Goal: Check status: Check status

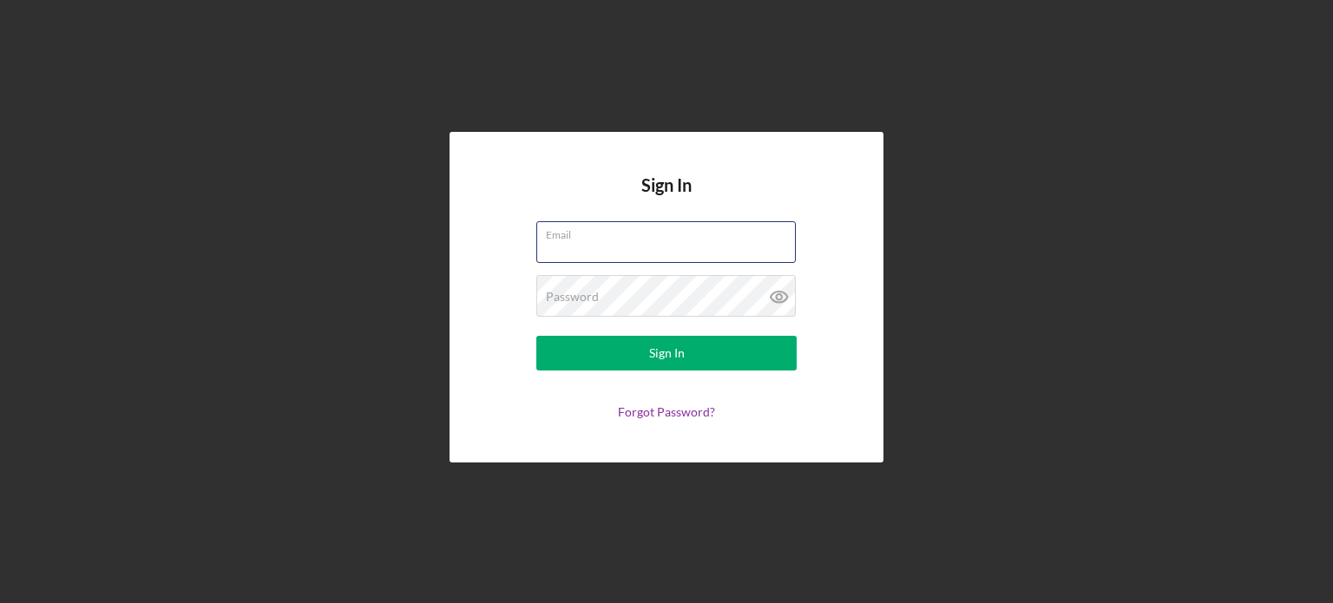
type input "[PERSON_NAME][EMAIL_ADDRESS][DOMAIN_NAME]"
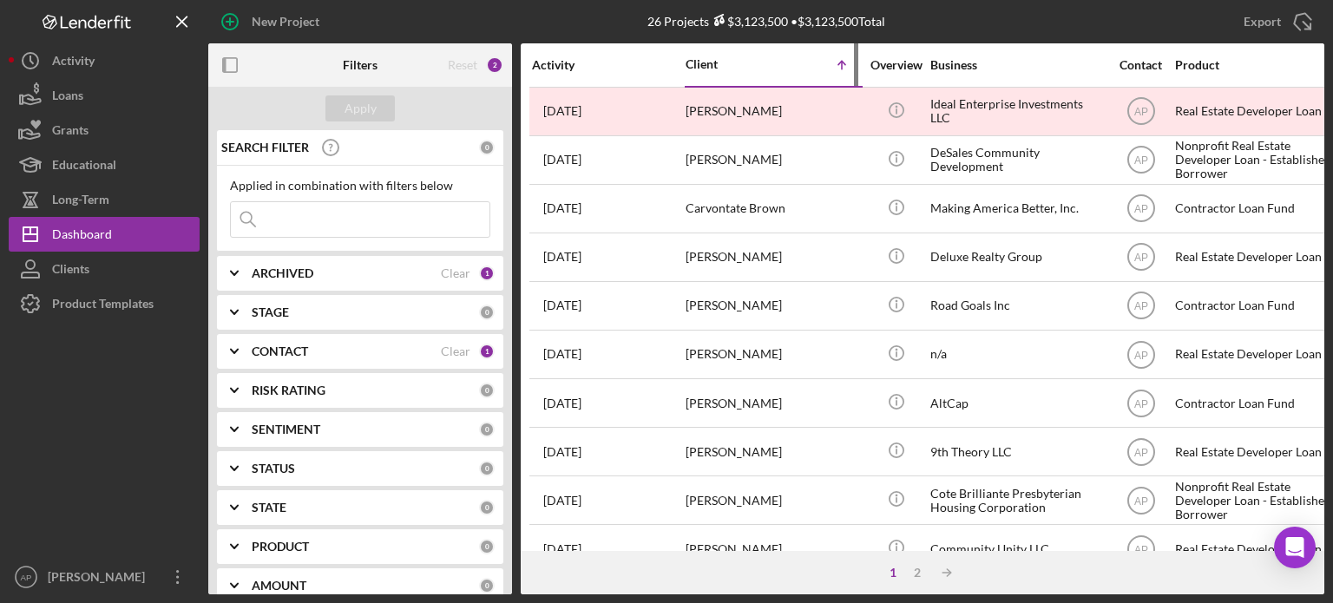
click at [712, 63] on div "Client" at bounding box center [728, 64] width 87 height 14
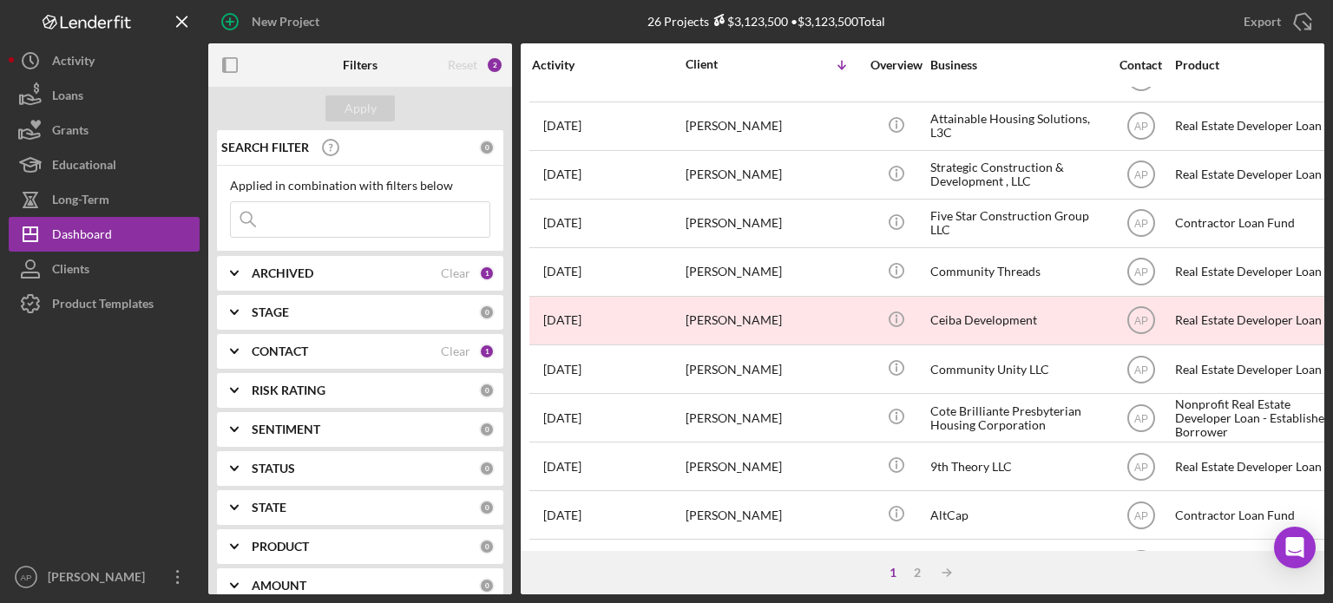
scroll to position [774, 0]
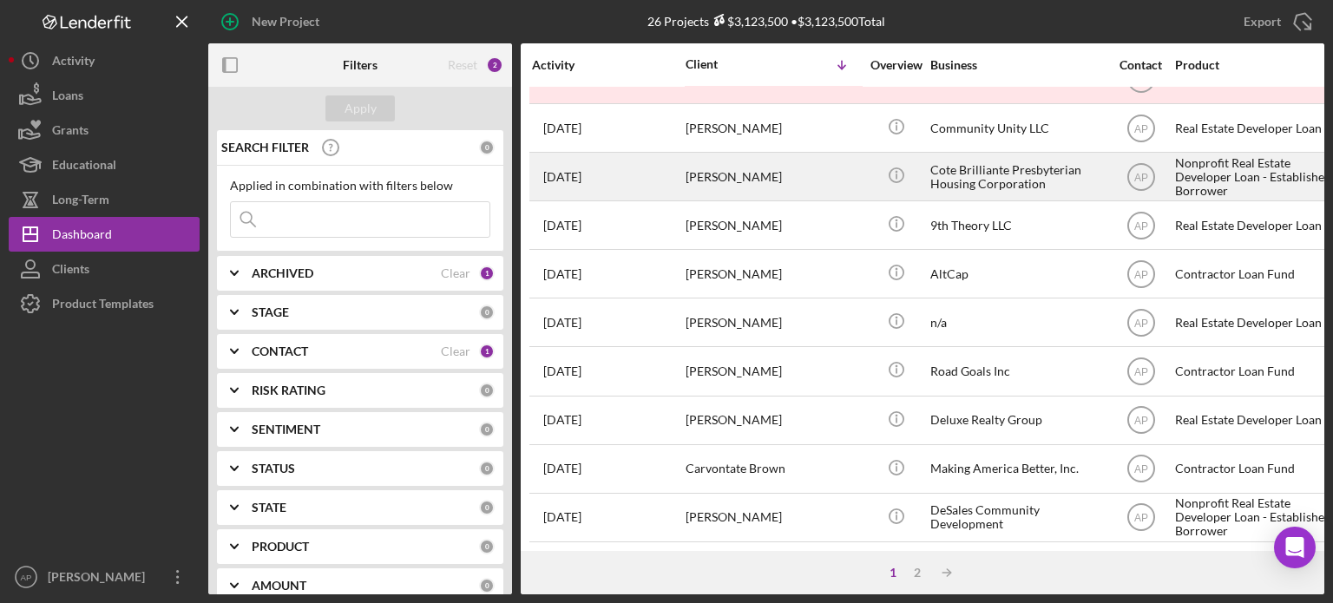
click at [740, 171] on div "[PERSON_NAME]" at bounding box center [772, 177] width 174 height 46
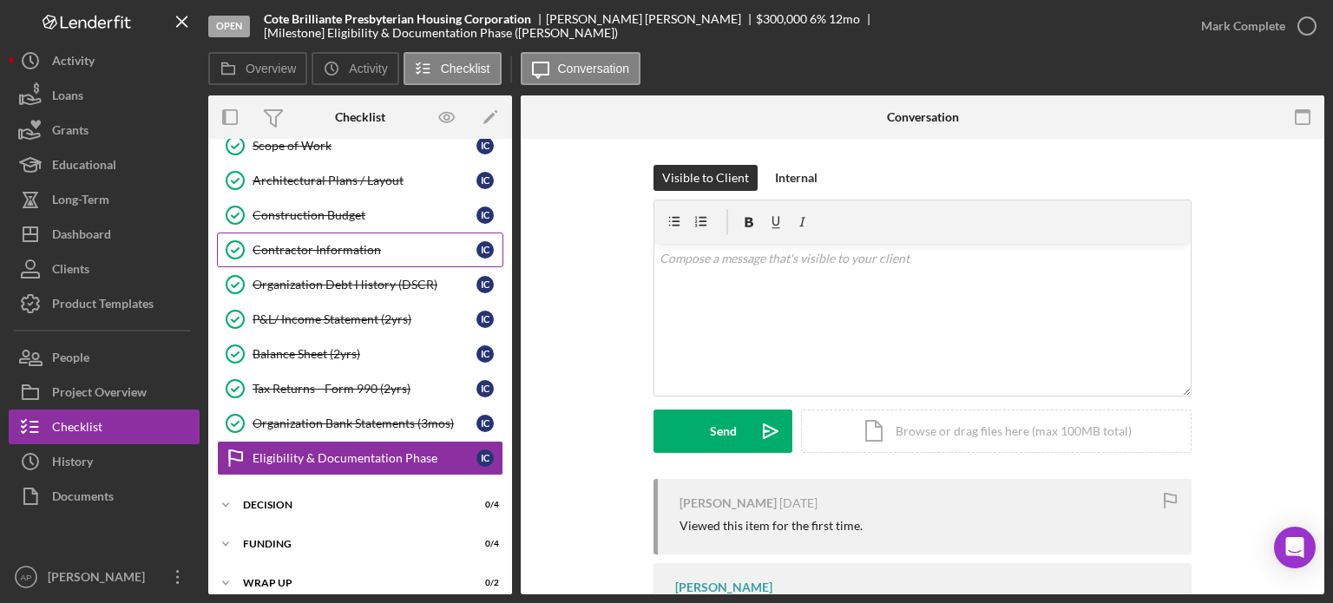
scroll to position [169, 0]
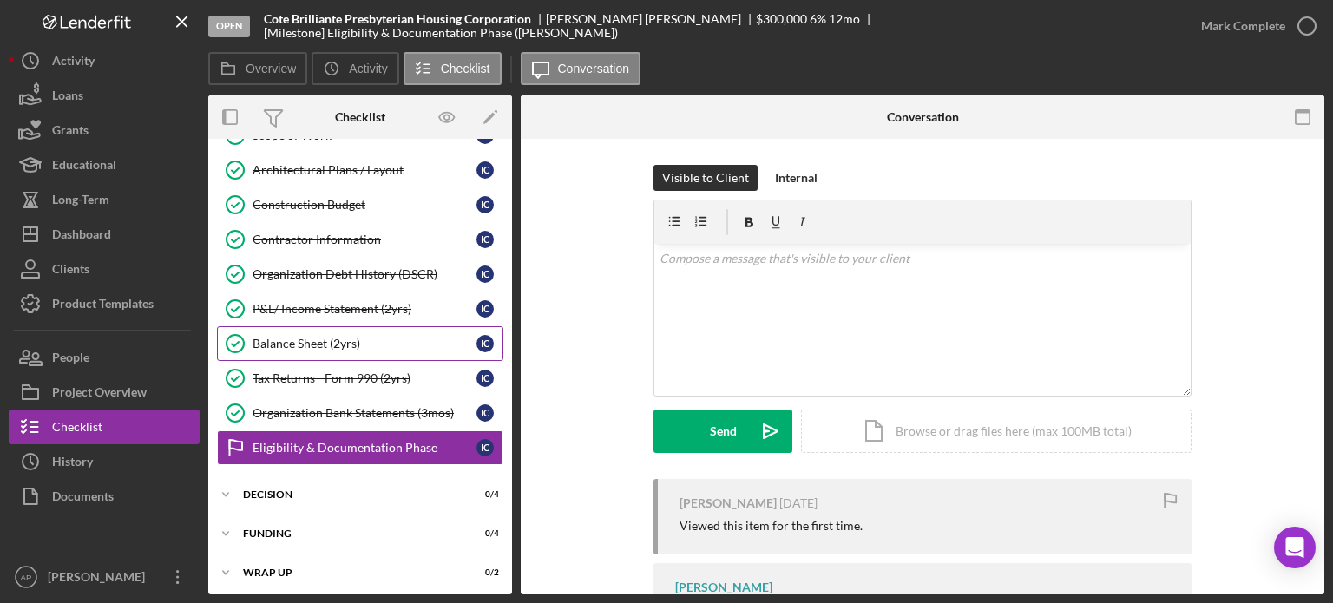
click at [328, 331] on link "Balance Sheet (2yrs) Balance Sheet (2yrs) I C" at bounding box center [360, 343] width 286 height 35
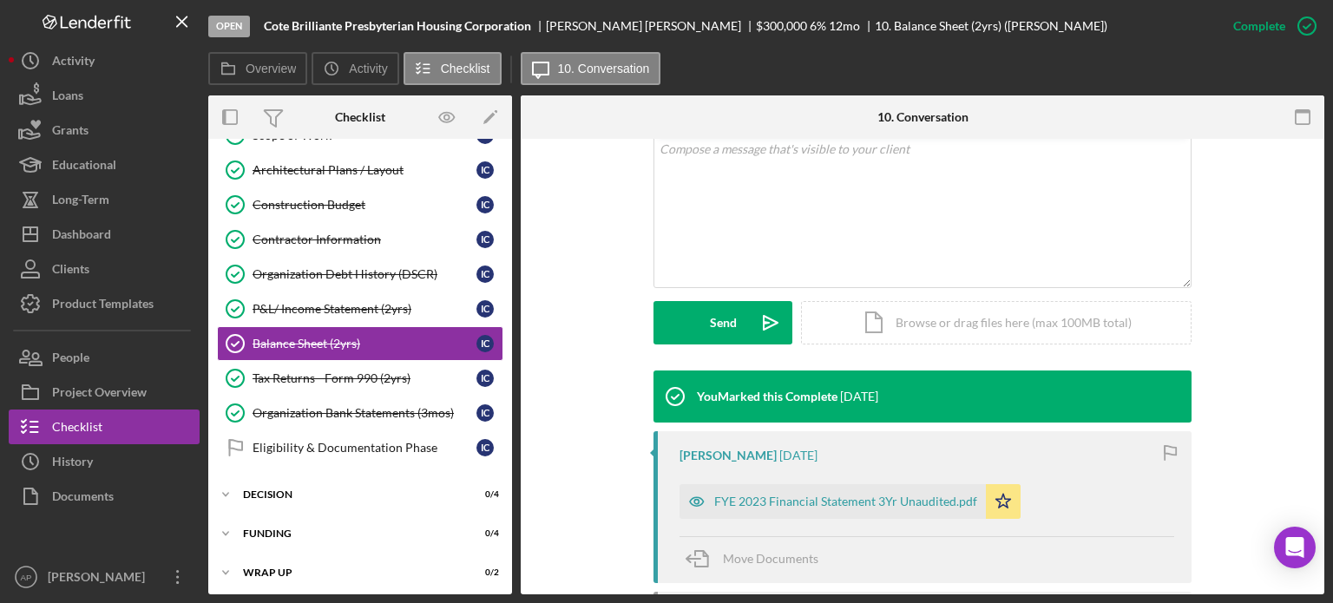
scroll to position [434, 0]
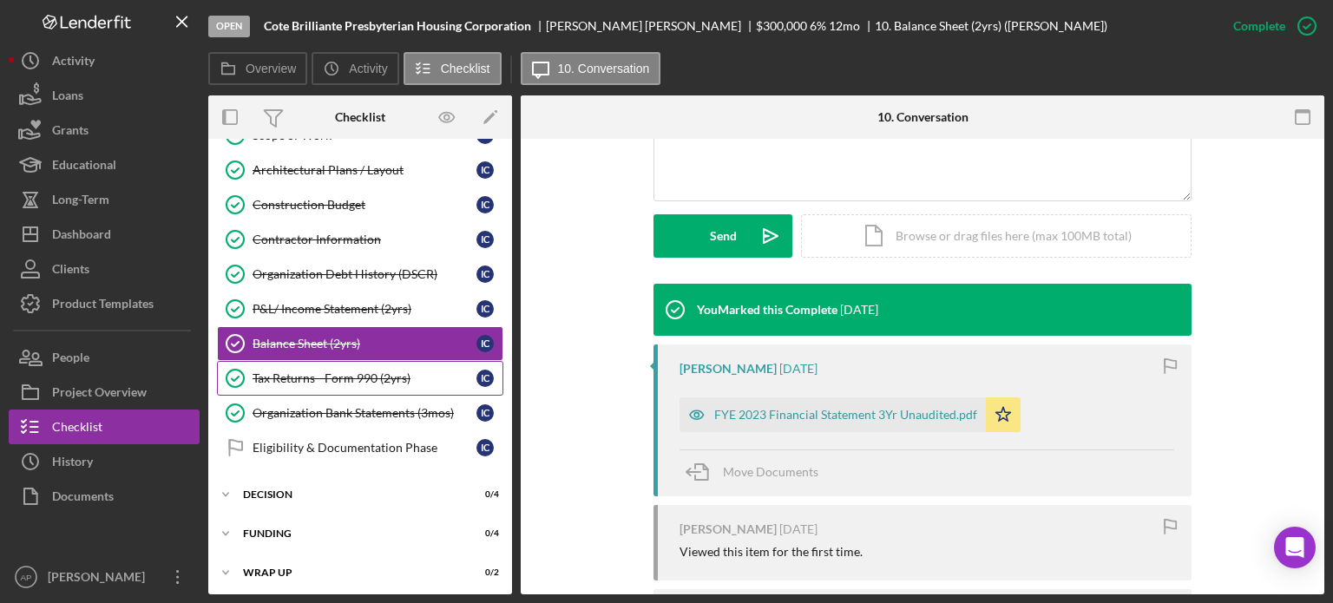
click at [353, 371] on div "Tax Returns - Form 990 (2yrs)" at bounding box center [364, 378] width 224 height 14
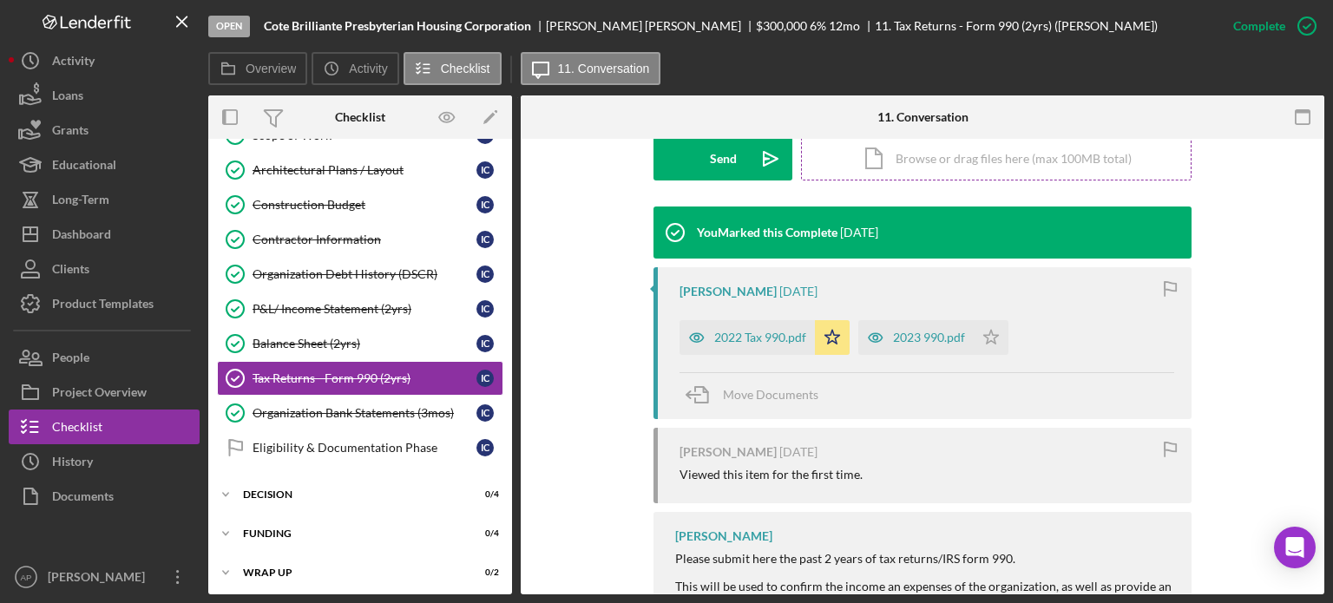
scroll to position [521, 0]
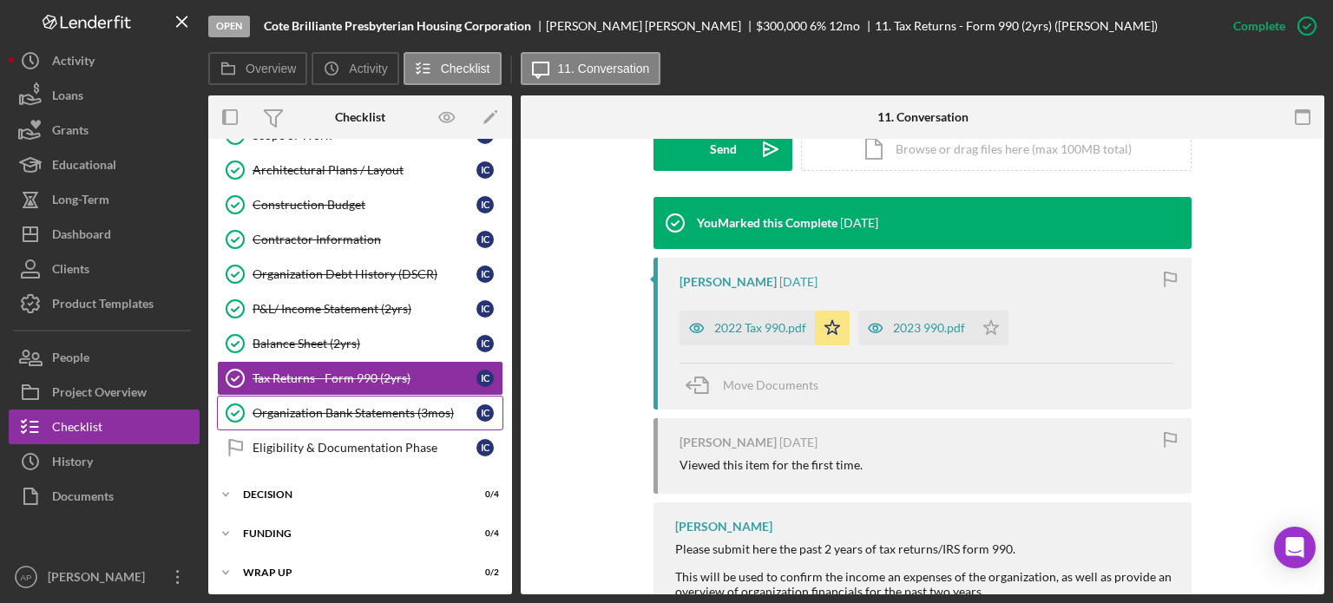
click at [420, 416] on div "Organization Bank Statements (3mos)" at bounding box center [364, 413] width 224 height 14
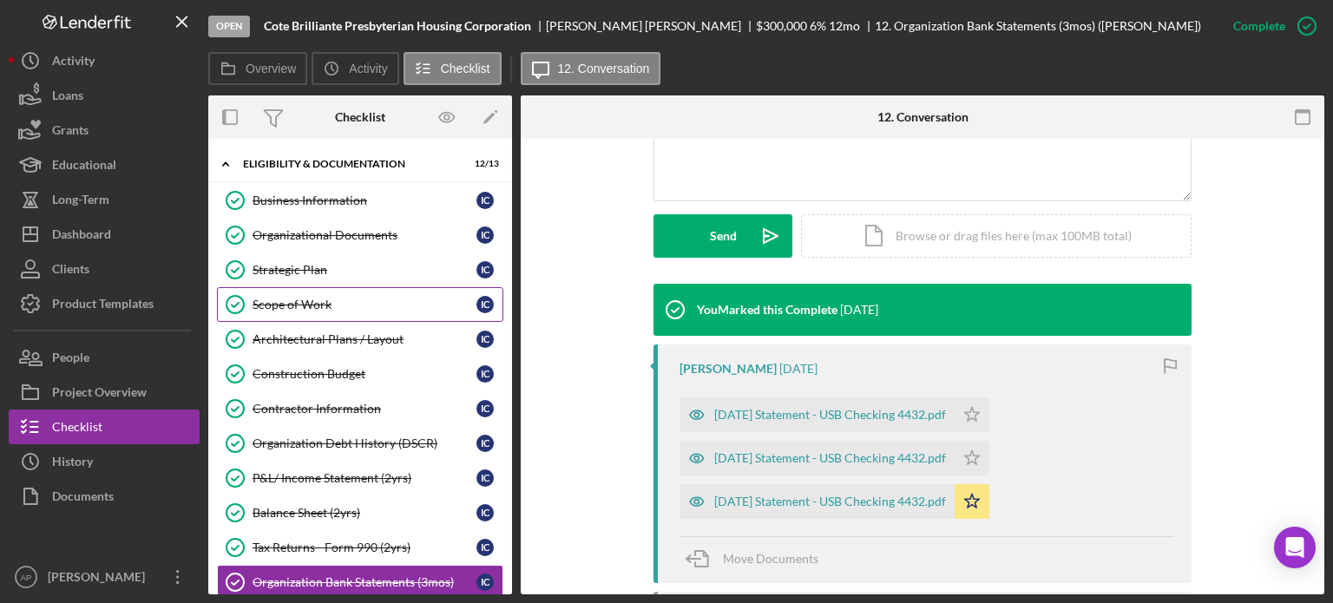
click at [330, 293] on link "Scope of Work Scope of Work I C" at bounding box center [360, 304] width 286 height 35
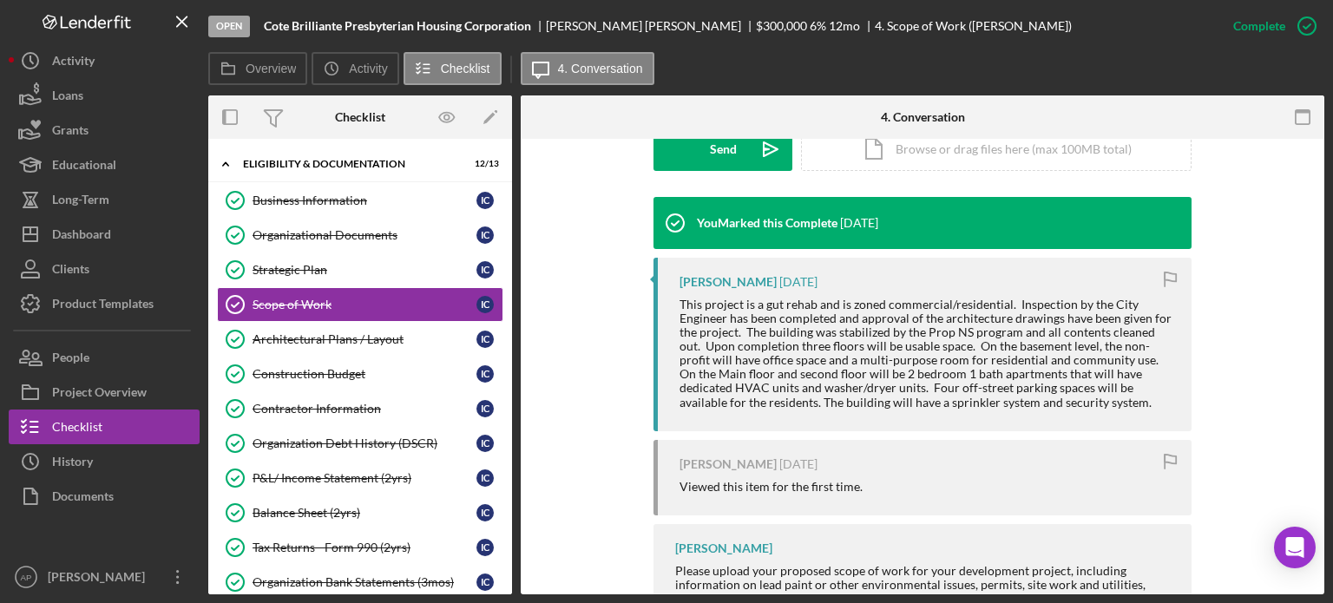
scroll to position [607, 0]
